Goal: Find specific fact

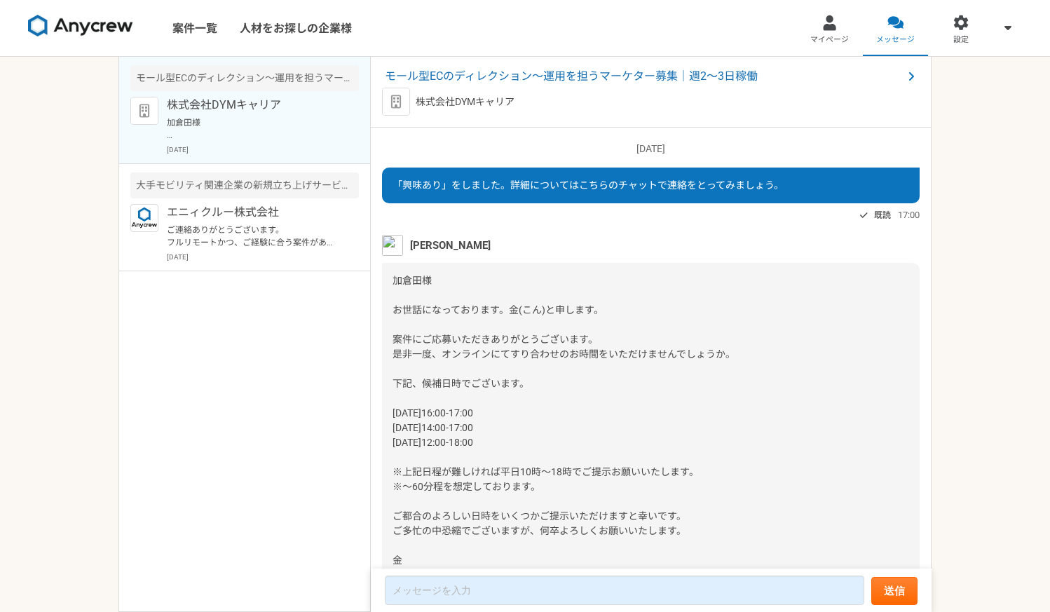
click at [295, 107] on p "株式会社DYMキャリア" at bounding box center [253, 105] width 173 height 17
drag, startPoint x: 523, startPoint y: 102, endPoint x: 420, endPoint y: 104, distance: 103.0
click at [420, 104] on div "株式会社DYMキャリア" at bounding box center [650, 102] width 537 height 28
copy p "株式会社DYMキャリア"
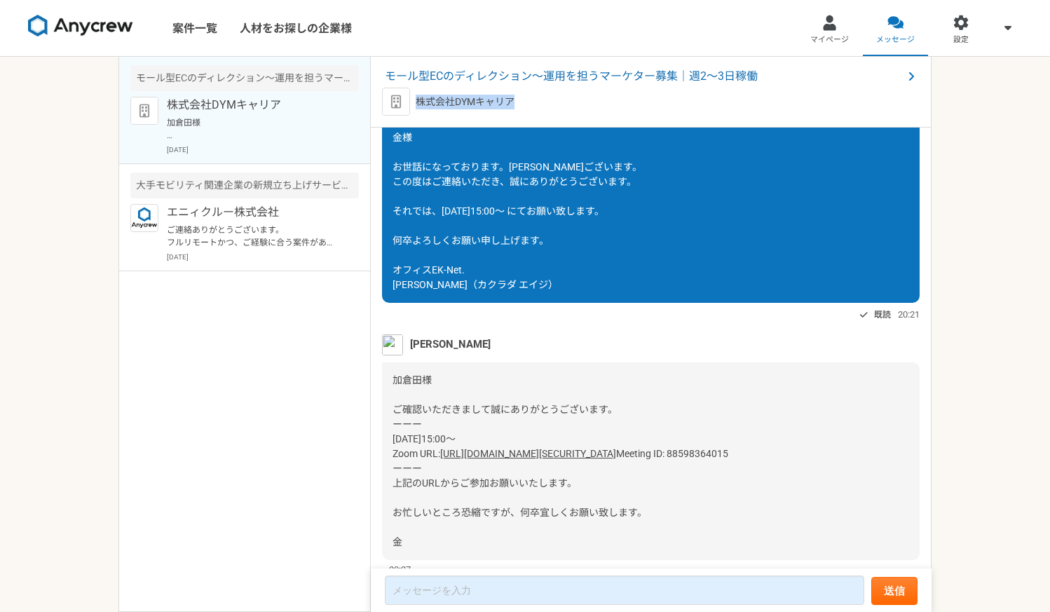
scroll to position [1348, 0]
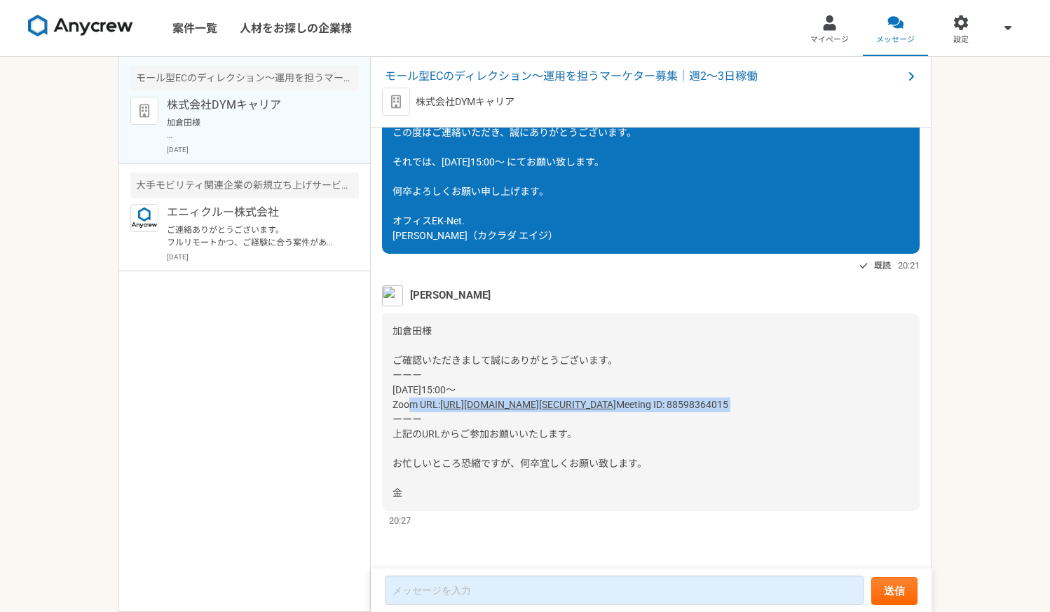
drag, startPoint x: 392, startPoint y: 387, endPoint x: 511, endPoint y: 404, distance: 119.7
click at [511, 404] on div "加倉田様 ご確認いただきまして誠にありがとうございます。 ーーー [DATE]15:00～ Zoom URL: [URL][DOMAIN_NAME][SECU…" at bounding box center [650, 412] width 537 height 198
drag, startPoint x: 394, startPoint y: 363, endPoint x: 439, endPoint y: 418, distance: 71.2
click at [439, 418] on div "加倉田様 ご確認いただきまして誠にありがとうございます。 ーーー [DATE]15:00～ Zoom URL: [URL][DOMAIN_NAME][SECU…" at bounding box center [650, 412] width 537 height 198
copy div "ーーー [DATE]15:00～ Zoom URL: [URL][DOMAIN_NAME][SECURITY_DATA] Meeting ID: 885983…"
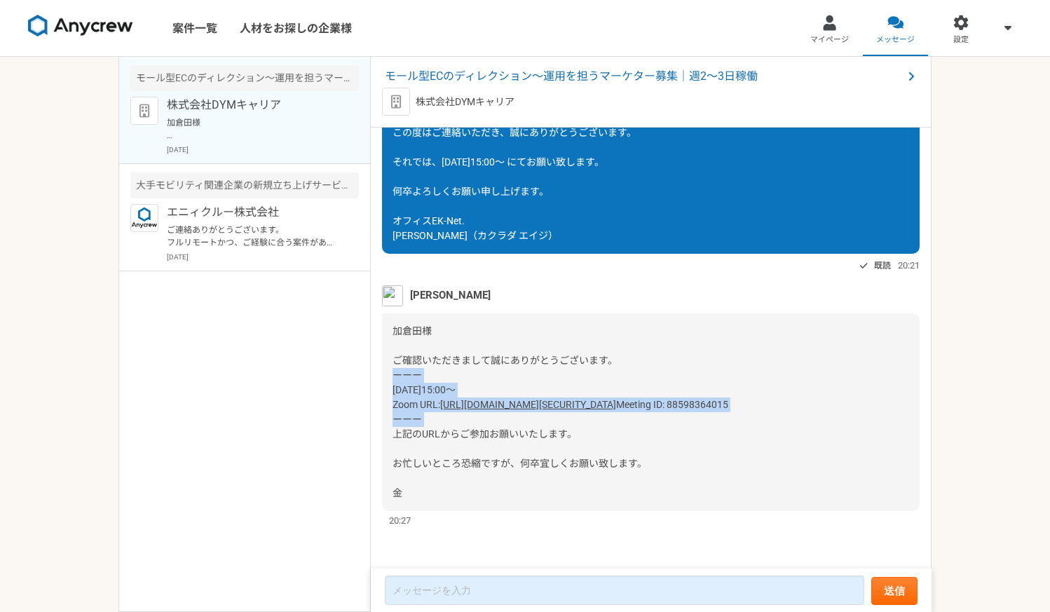
click at [737, 357] on div "加倉田様 ご確認いただきまして誠にありがとうございます。 ーーー [DATE]15:00～ Zoom URL: [URL][DOMAIN_NAME][SECU…" at bounding box center [650, 412] width 537 height 198
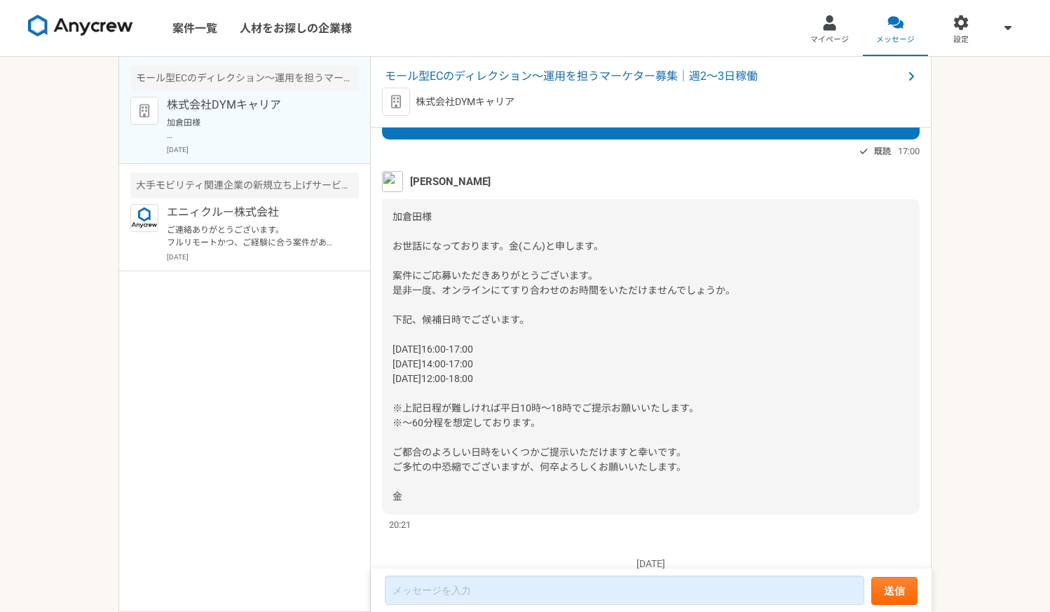
scroll to position [0, 0]
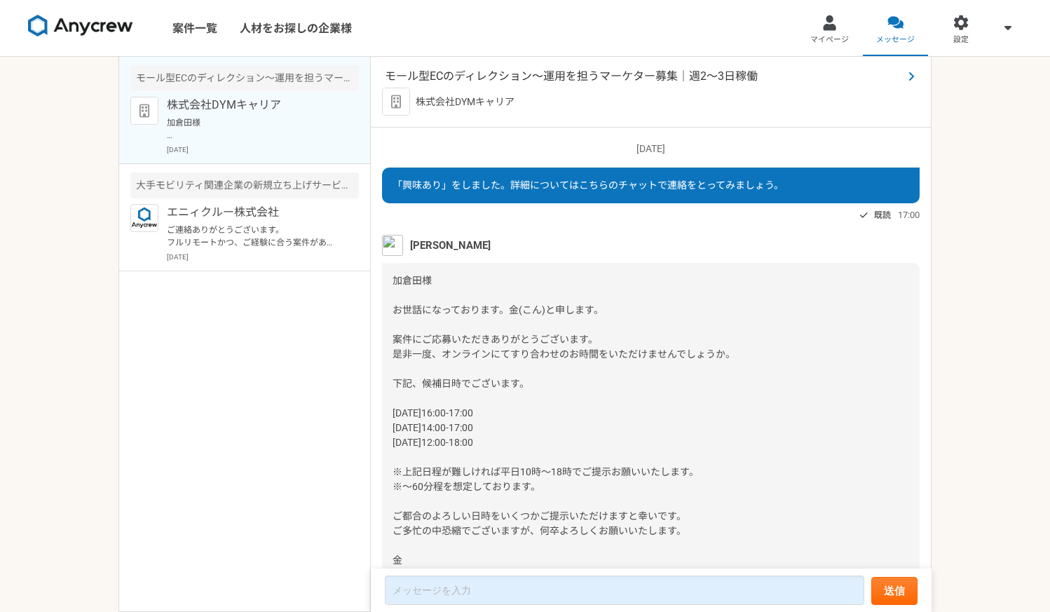
click at [612, 77] on span "モール型ECのディレクション～運用を担うマーケター募集｜週2〜3日稼働" at bounding box center [644, 76] width 518 height 17
